Goal: Navigation & Orientation: Find specific page/section

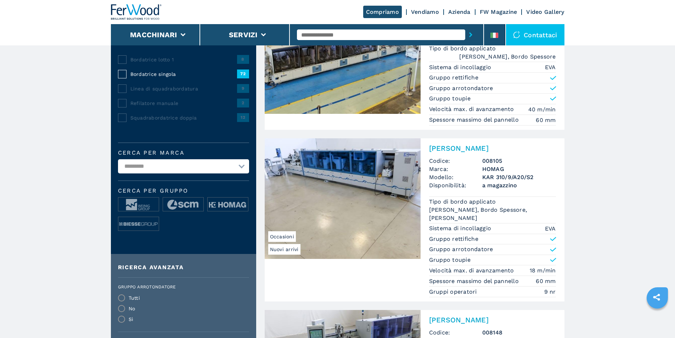
scroll to position [106, 0]
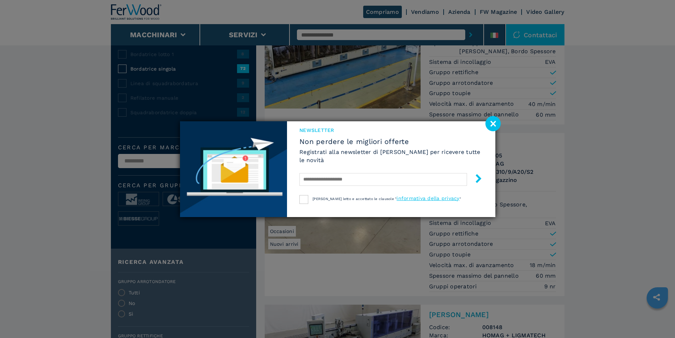
click at [488, 122] on image at bounding box center [492, 123] width 15 height 15
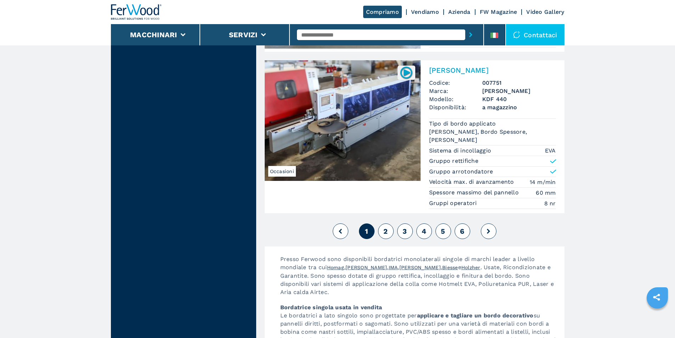
scroll to position [1771, 0]
click at [383, 232] on button "2" at bounding box center [386, 232] width 16 height 16
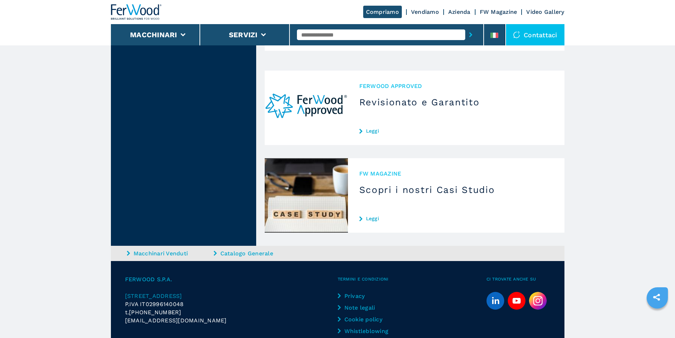
scroll to position [2231, 0]
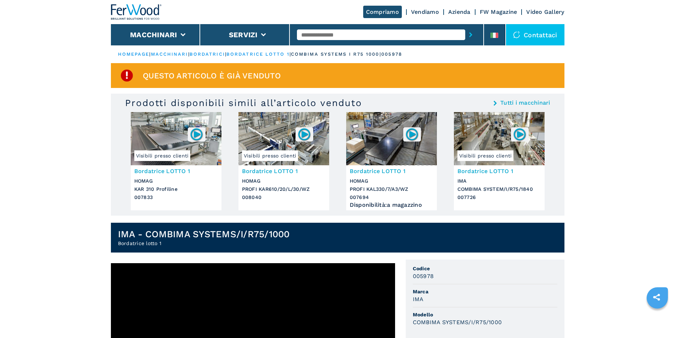
click at [432, 11] on link "Vendiamo" at bounding box center [425, 11] width 28 height 7
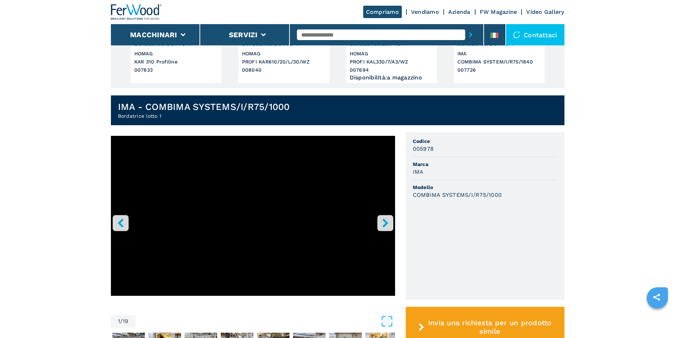
scroll to position [142, 0]
